Goal: Navigation & Orientation: Go to known website

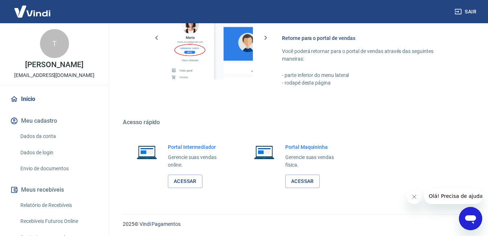
scroll to position [449, 0]
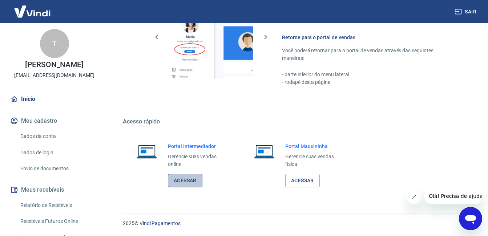
click at [193, 182] on link "Acessar" at bounding box center [185, 180] width 35 height 13
